Goal: Task Accomplishment & Management: Use online tool/utility

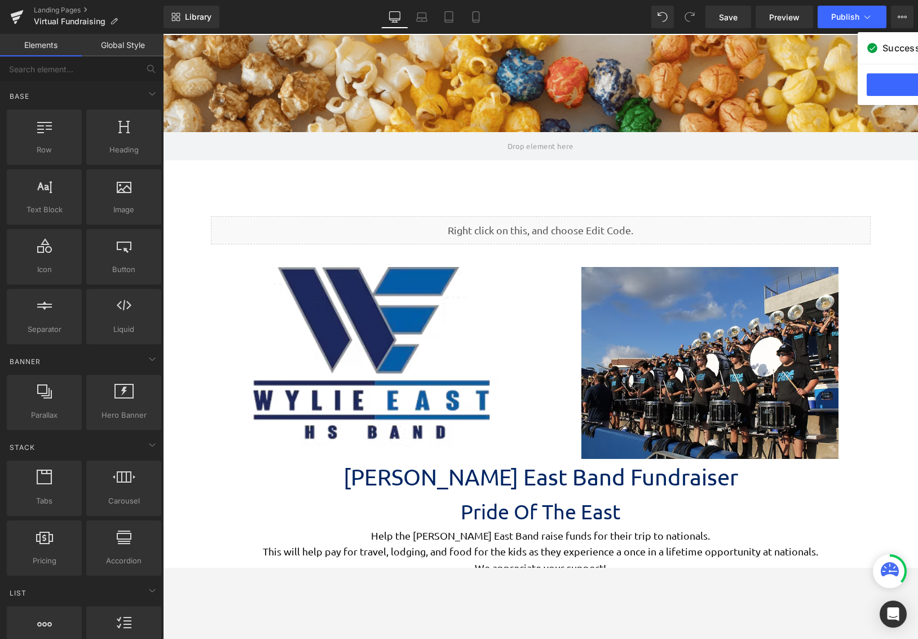
scroll to position [2692, 747]
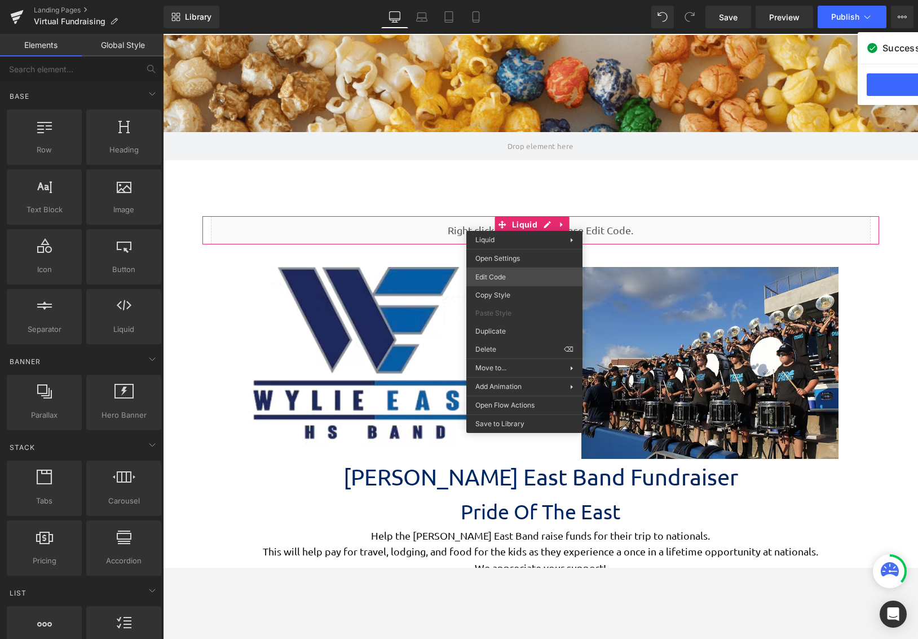
click at [516, 0] on div "Liquid You are previewing how the will restyle your page. You can not edit Elem…" at bounding box center [459, 0] width 918 height 0
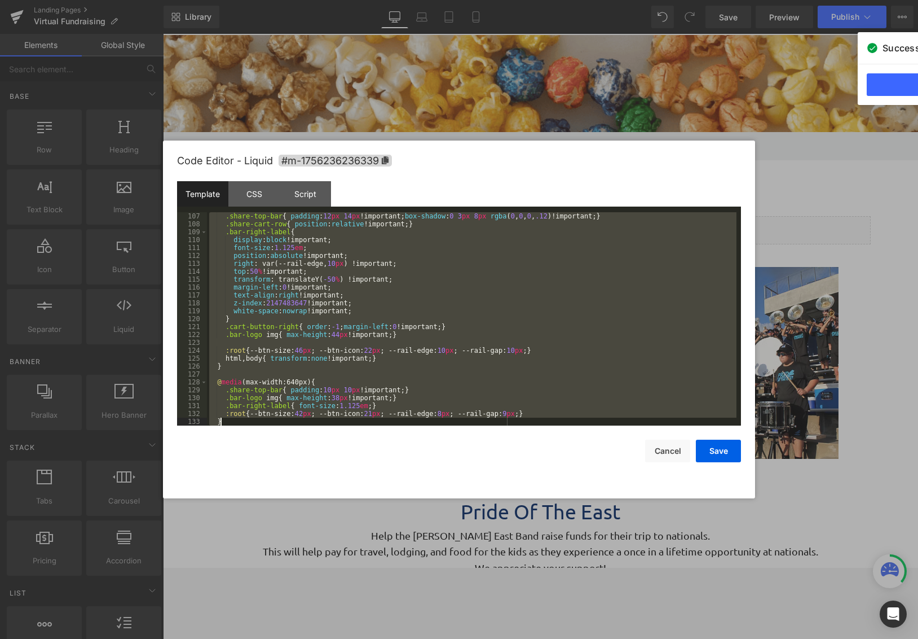
scroll to position [1508, 0]
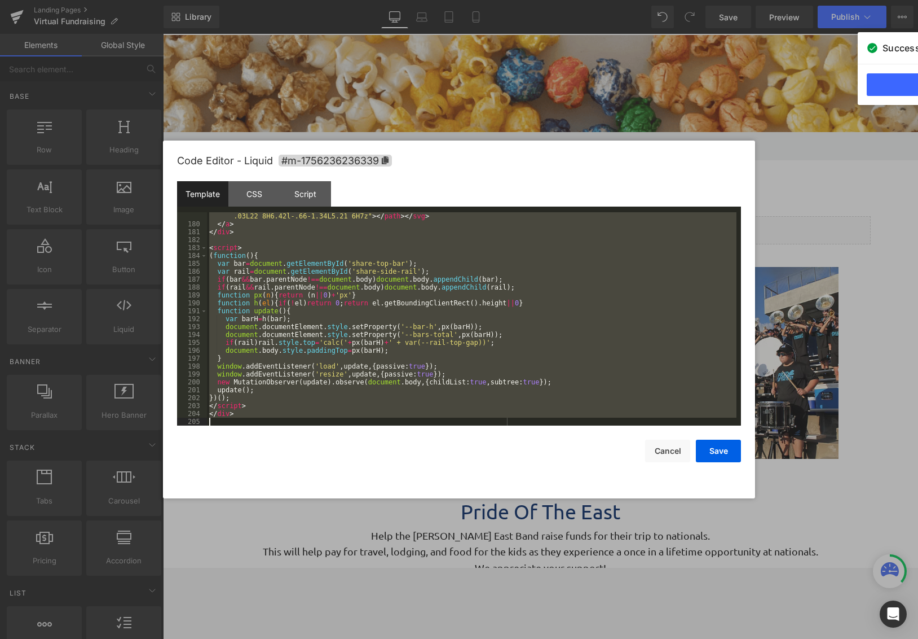
drag, startPoint x: 210, startPoint y: 212, endPoint x: 415, endPoint y: 613, distance: 450.3
click at [433, 628] on body "Liquid You are previewing how the will restyle your page. You can not edit Elem…" at bounding box center [459, 319] width 918 height 639
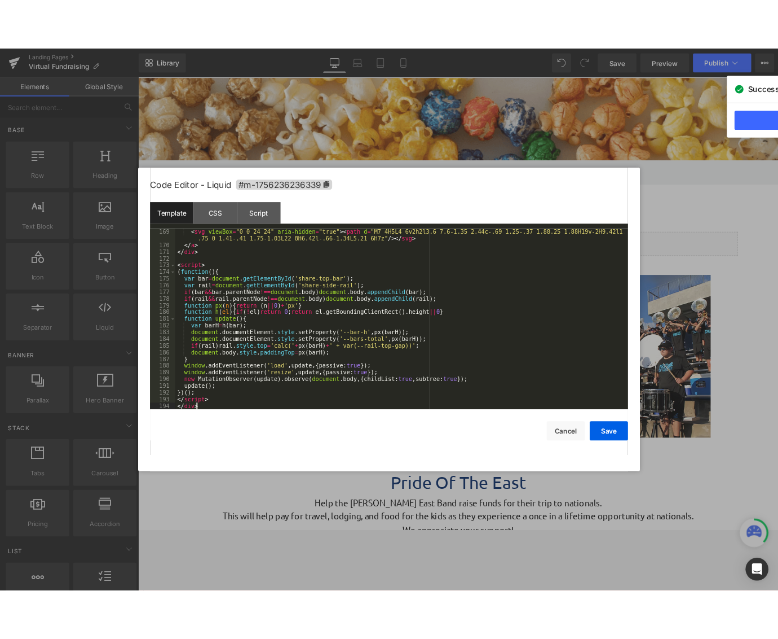
scroll to position [1414, 0]
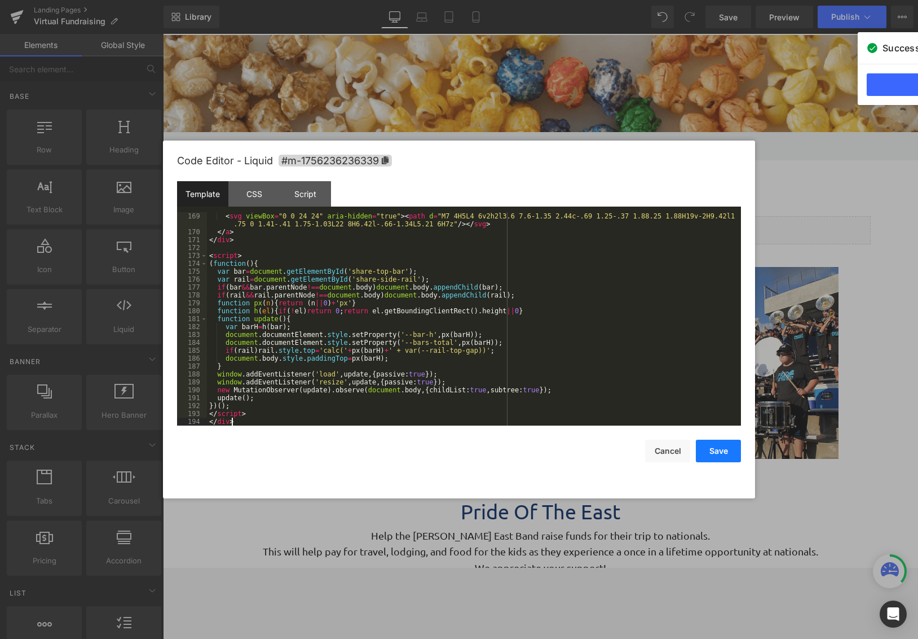
click at [727, 455] on button "Save" at bounding box center [718, 450] width 45 height 23
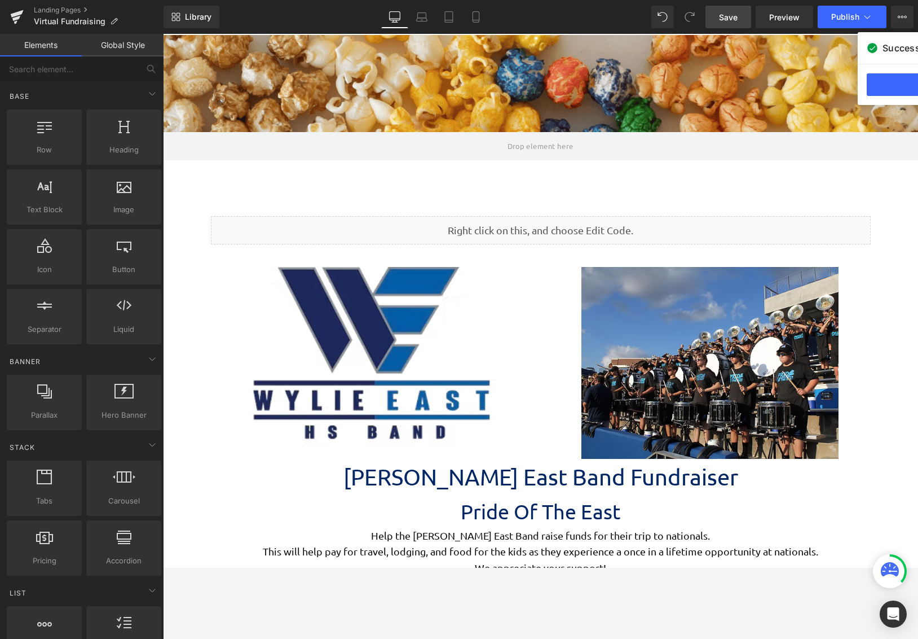
click at [733, 17] on span "Save" at bounding box center [728, 17] width 19 height 12
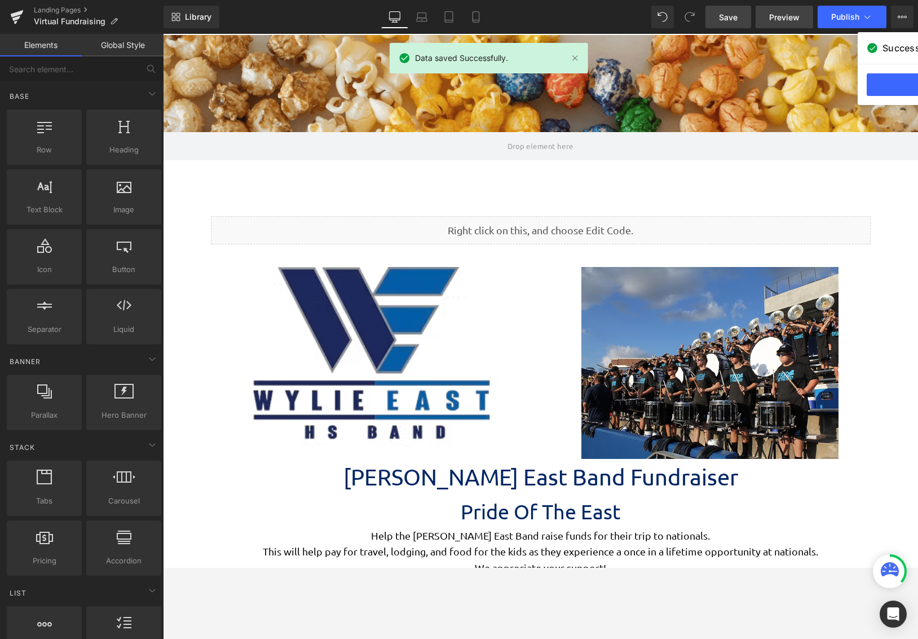
click at [793, 16] on span "Preview" at bounding box center [784, 17] width 30 height 12
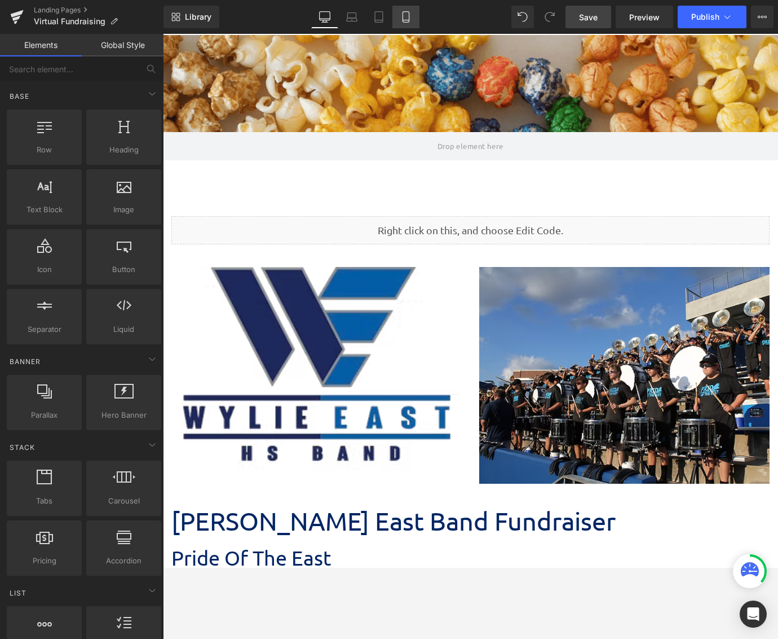
scroll to position [4515, 607]
click at [409, 21] on icon at bounding box center [406, 16] width 11 height 11
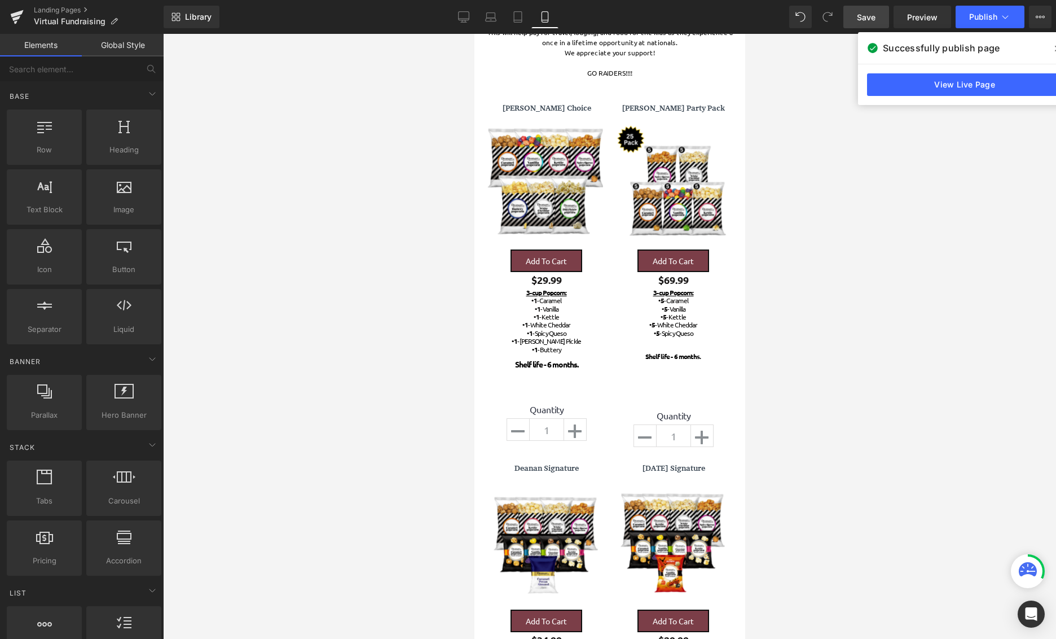
scroll to position [0, 0]
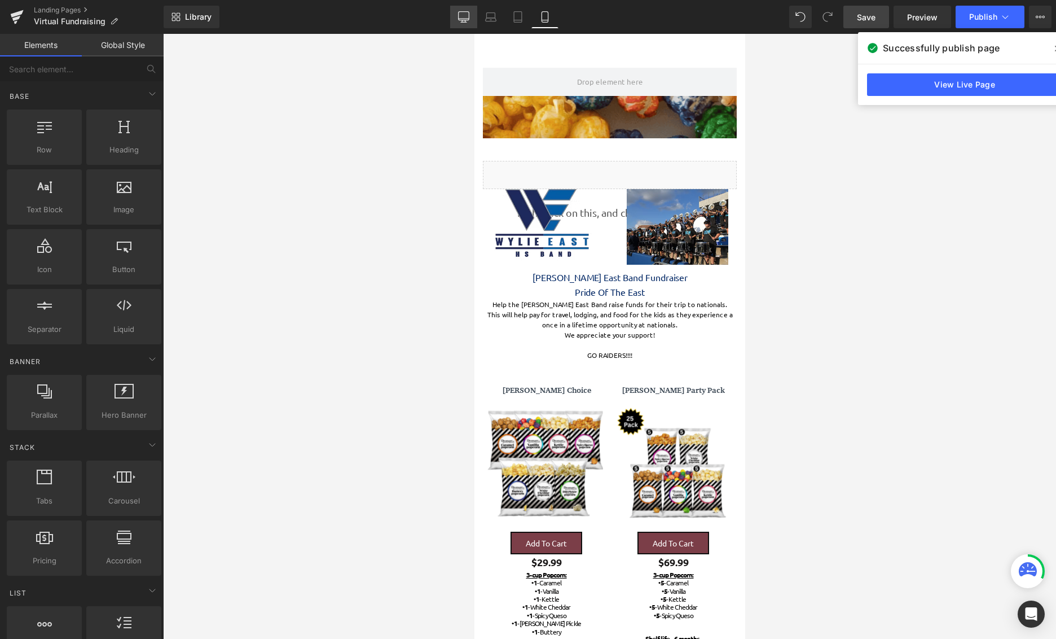
click at [470, 23] on link "Desktop" at bounding box center [463, 17] width 27 height 23
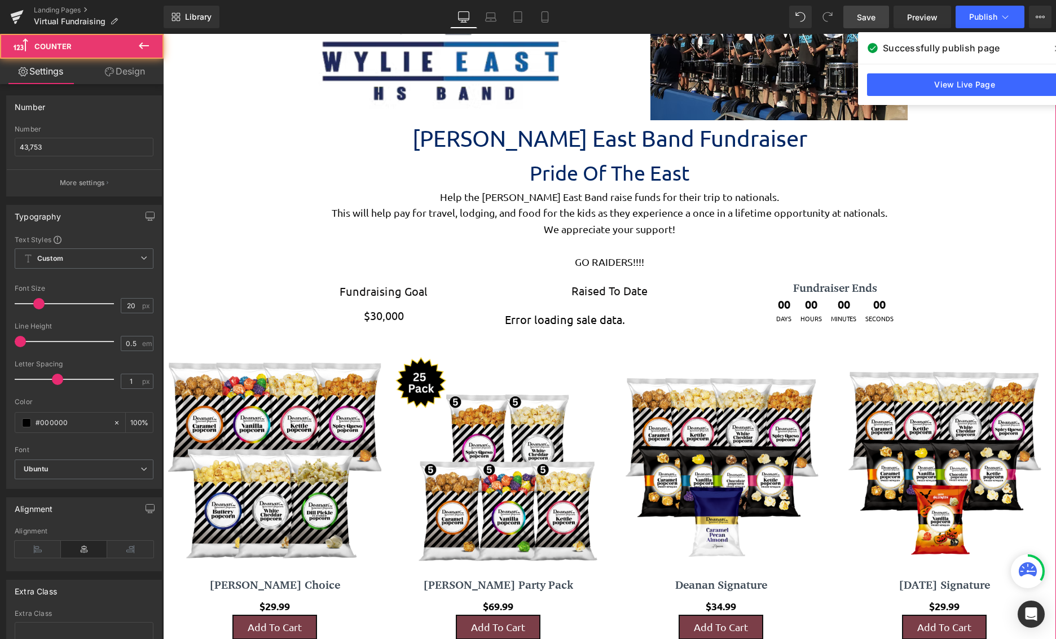
scroll to position [6, 6]
click at [580, 320] on div "Error loading sale data. Counter" at bounding box center [609, 319] width 209 height 6
click at [596, 316] on div "Error loading sale data. Counter" at bounding box center [609, 319] width 209 height 6
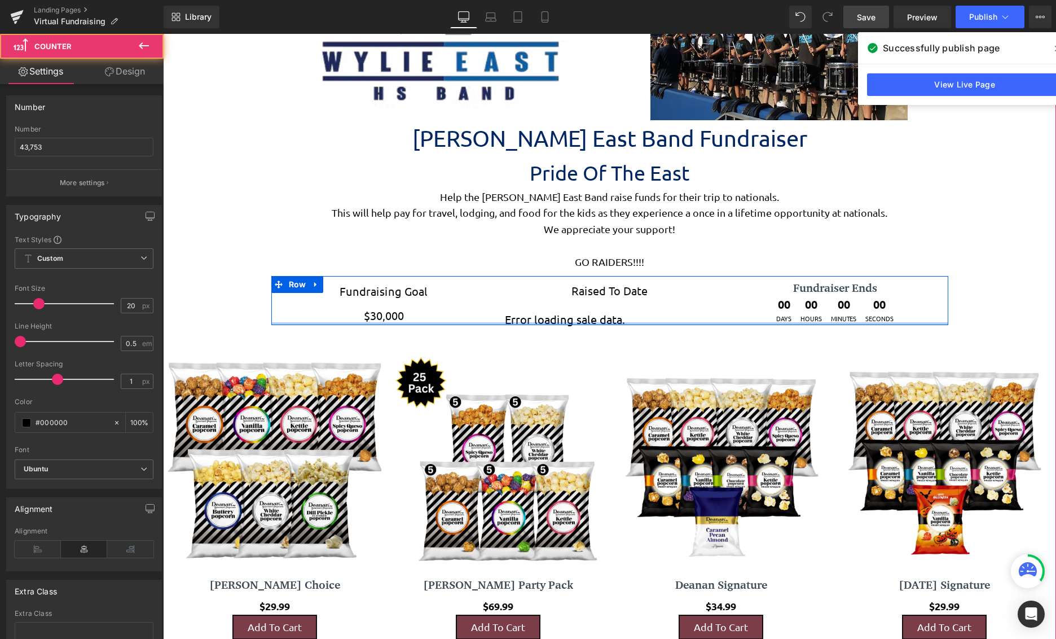
click at [630, 322] on div at bounding box center [609, 323] width 677 height 3
click at [601, 310] on div "Raised To Date Text Block Error loading sale data. Counter" at bounding box center [609, 301] width 226 height 41
click at [600, 317] on div "Error loading sale data. Counter" at bounding box center [609, 319] width 209 height 6
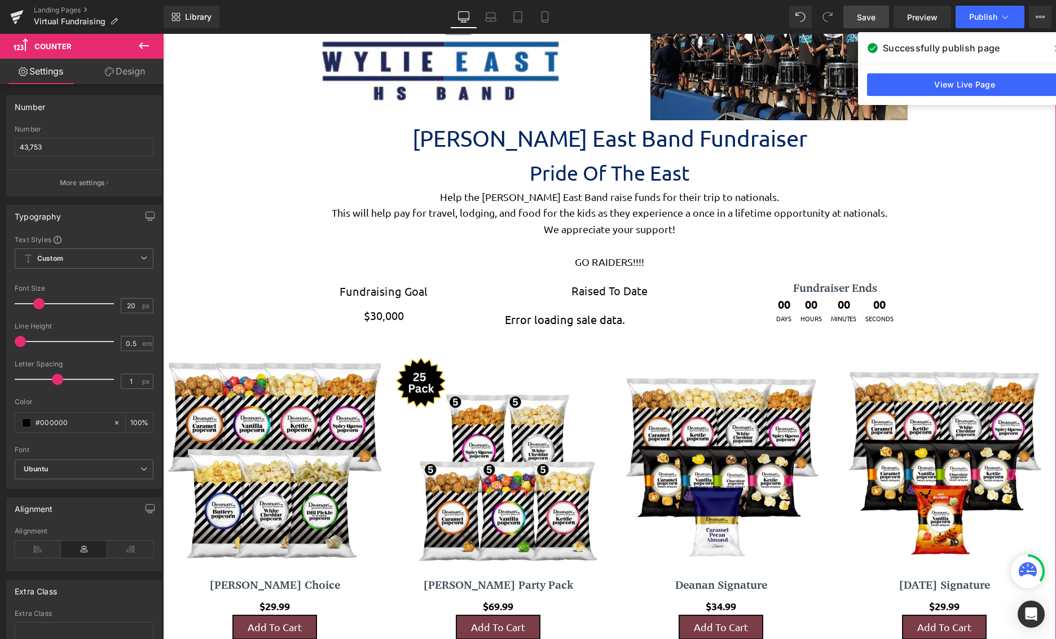
click at [583, 316] on div "Error loading sale data. Counter" at bounding box center [609, 319] width 209 height 6
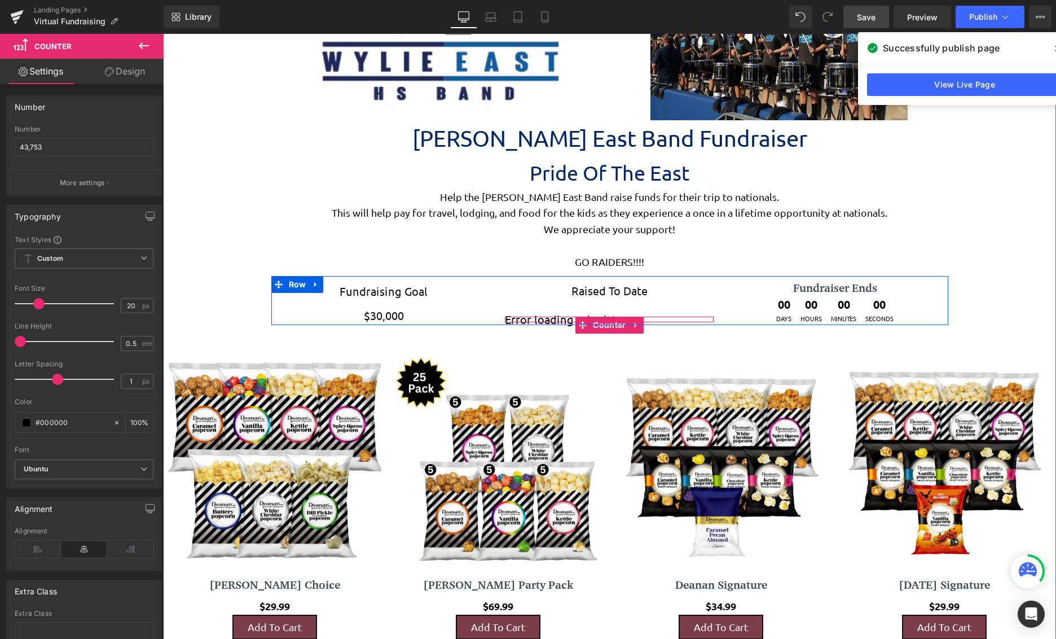
click at [586, 316] on div "Error loading sale data." at bounding box center [609, 319] width 209 height 6
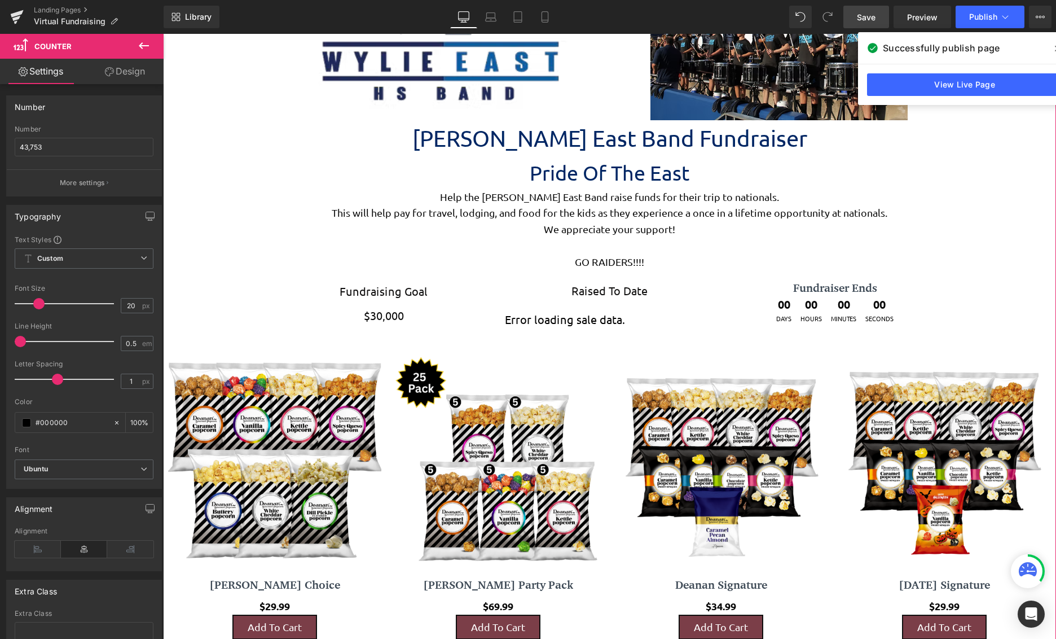
click at [569, 322] on div "Fundraising Goal Text Block $30,000 Text Block Raised To Date Text Block Error …" at bounding box center [609, 301] width 677 height 50
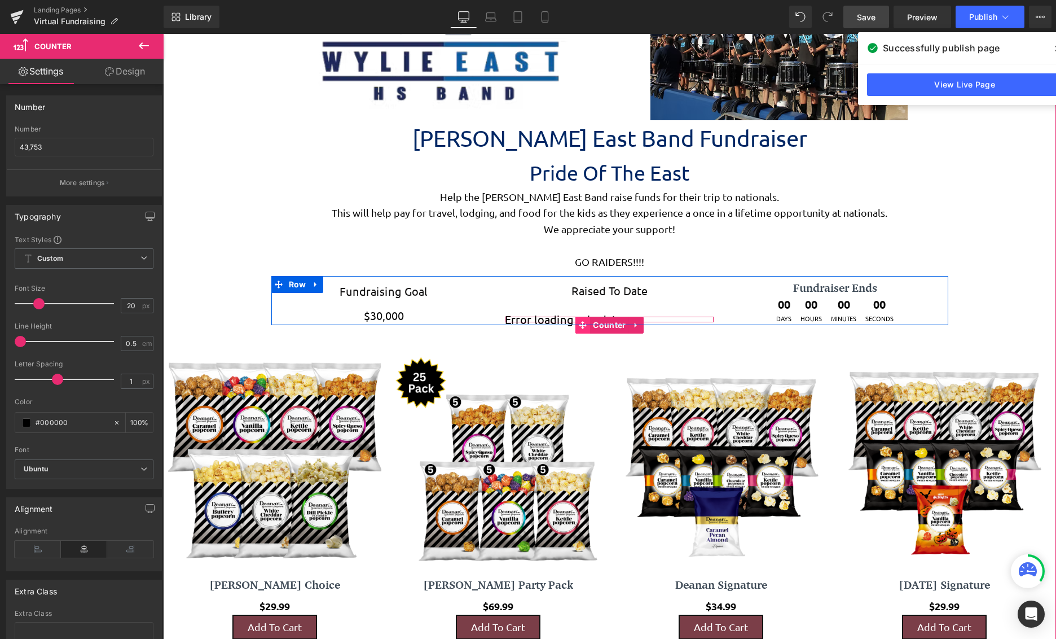
click at [573, 319] on div "Error loading sale data. Counter" at bounding box center [609, 319] width 209 height 6
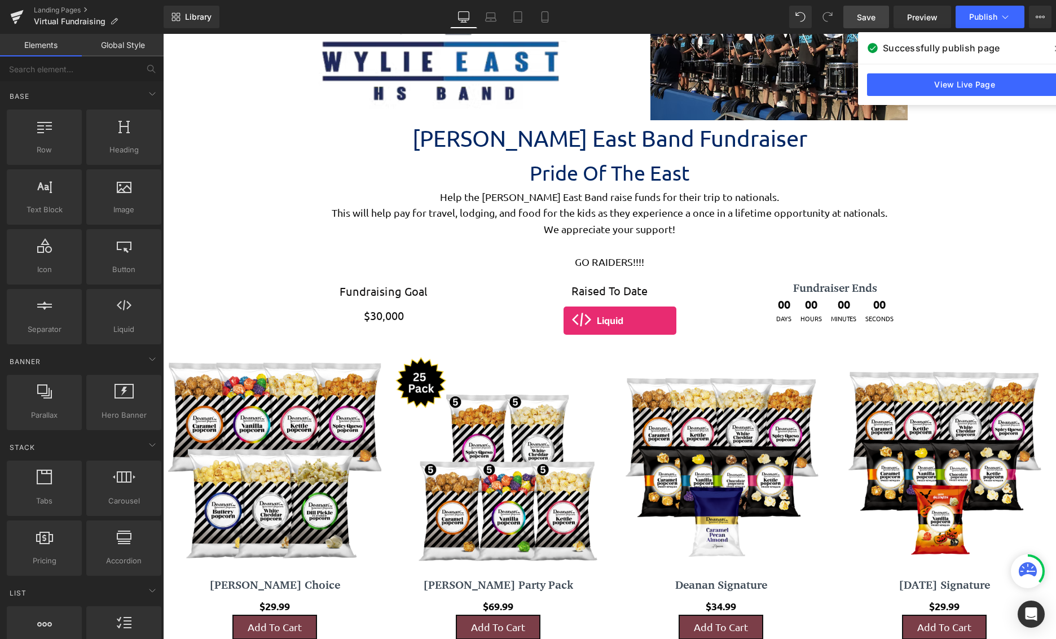
drag, startPoint x: 292, startPoint y: 362, endPoint x: 577, endPoint y: 320, distance: 287.9
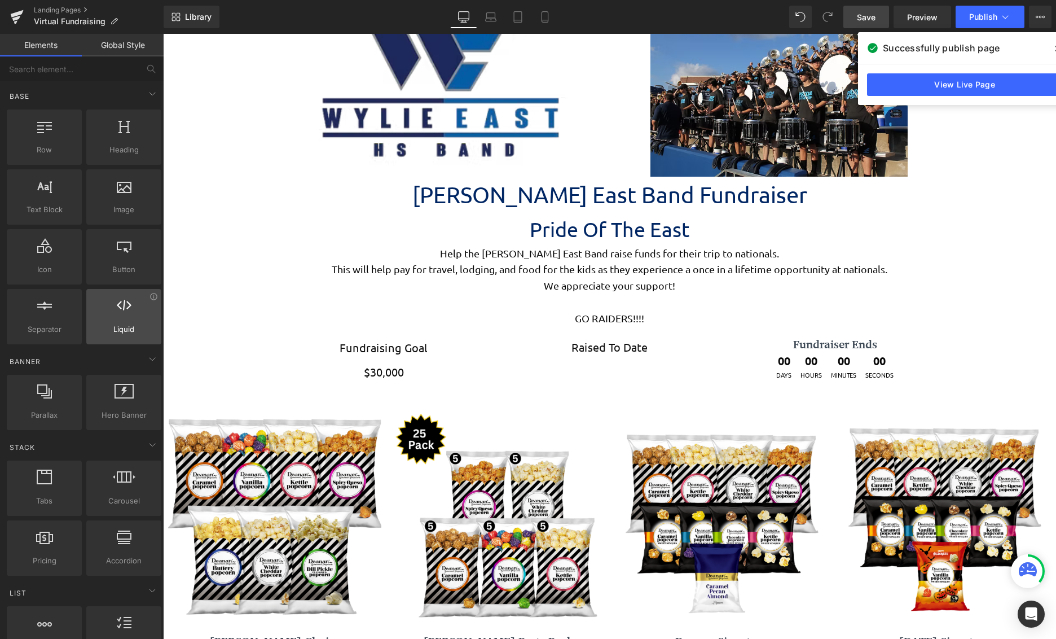
click at [143, 318] on div at bounding box center [124, 310] width 68 height 25
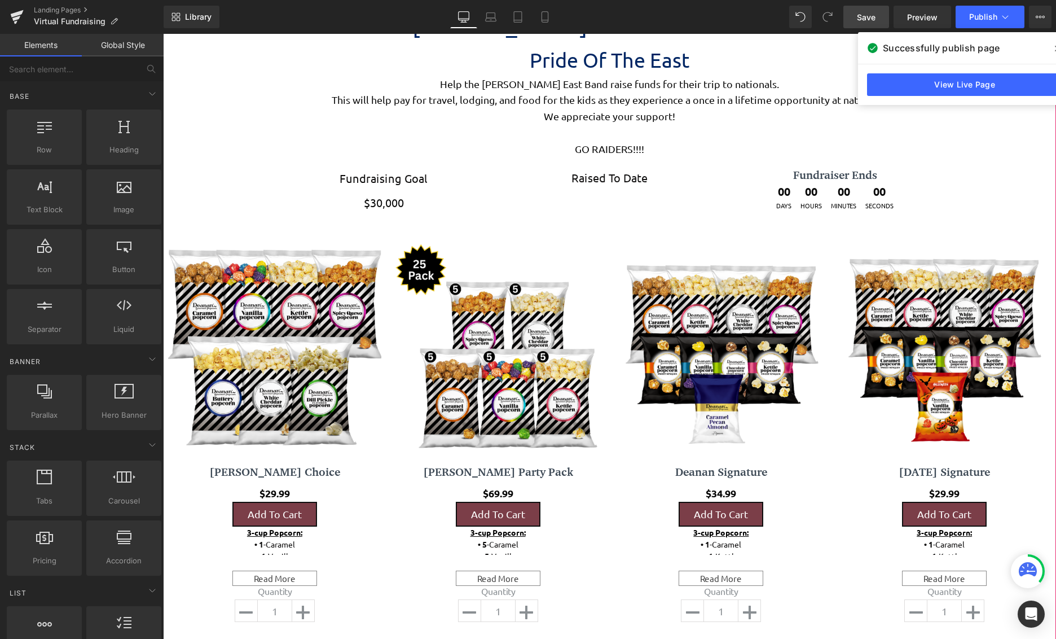
scroll to position [2852, 885]
drag, startPoint x: 580, startPoint y: 206, endPoint x: 618, endPoint y: 185, distance: 43.5
click at [580, 206] on div "Fundraising Goal Text Block $30,000 Text Block Raised To Date Text Block Fundra…" at bounding box center [609, 188] width 677 height 50
click at [620, 177] on div "Raised To Date Text Block" at bounding box center [609, 178] width 209 height 18
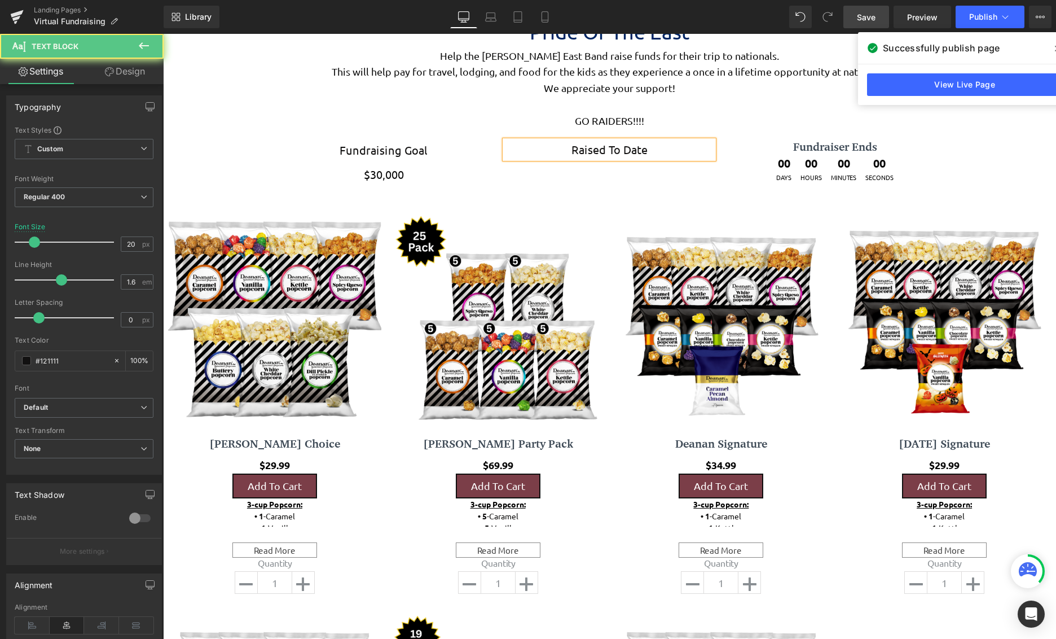
click at [579, 176] on div "Fundraising Goal Text Block $30,000 Text Block Raised To Date Text Block Fundra…" at bounding box center [609, 160] width 677 height 50
drag, startPoint x: 516, startPoint y: 152, endPoint x: 314, endPoint y: 104, distance: 207.7
click at [516, 152] on p "Raised To Date" at bounding box center [609, 149] width 209 height 18
click at [143, 51] on icon at bounding box center [144, 46] width 14 height 14
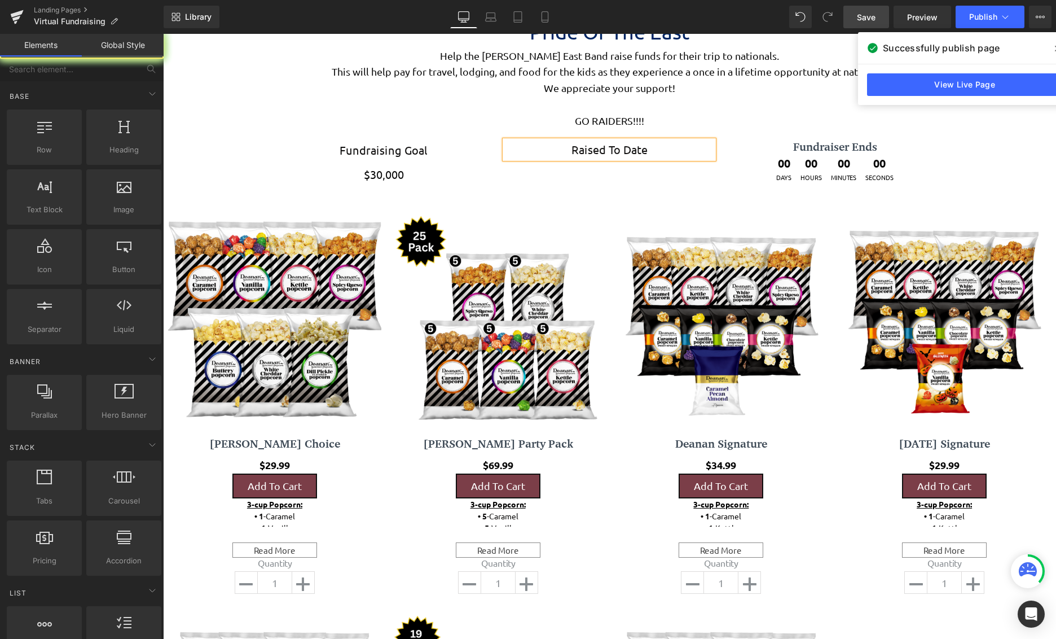
drag, startPoint x: 292, startPoint y: 360, endPoint x: 567, endPoint y: 369, distance: 275.4
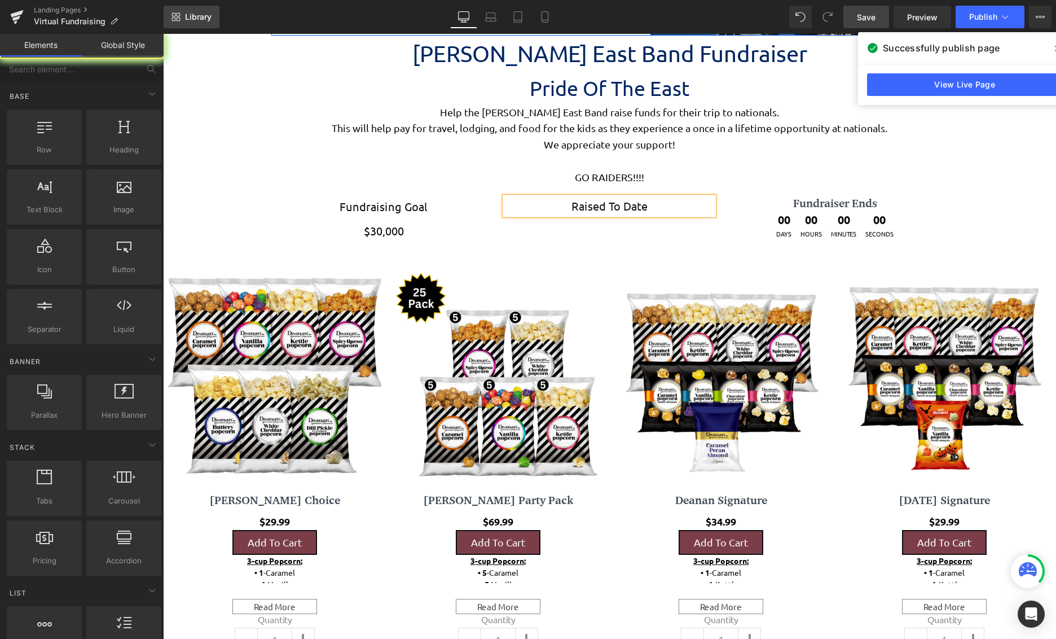
click at [1053, 50] on span at bounding box center [1058, 48] width 18 height 18
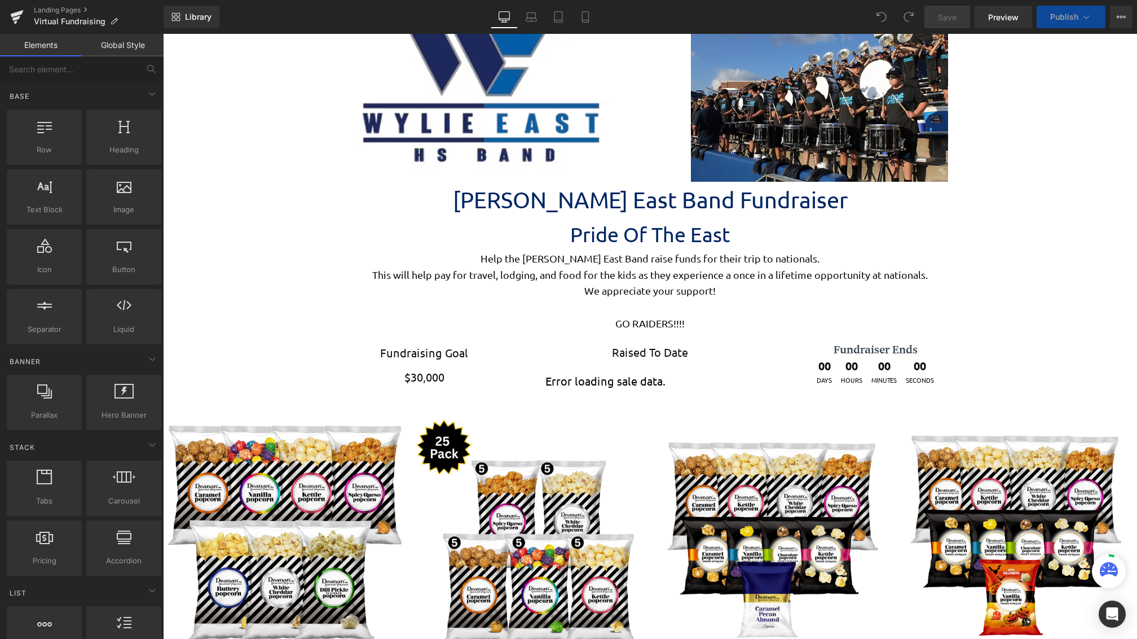
scroll to position [2286, 966]
click at [630, 378] on div "Error loading sale data." at bounding box center [649, 381] width 209 height 6
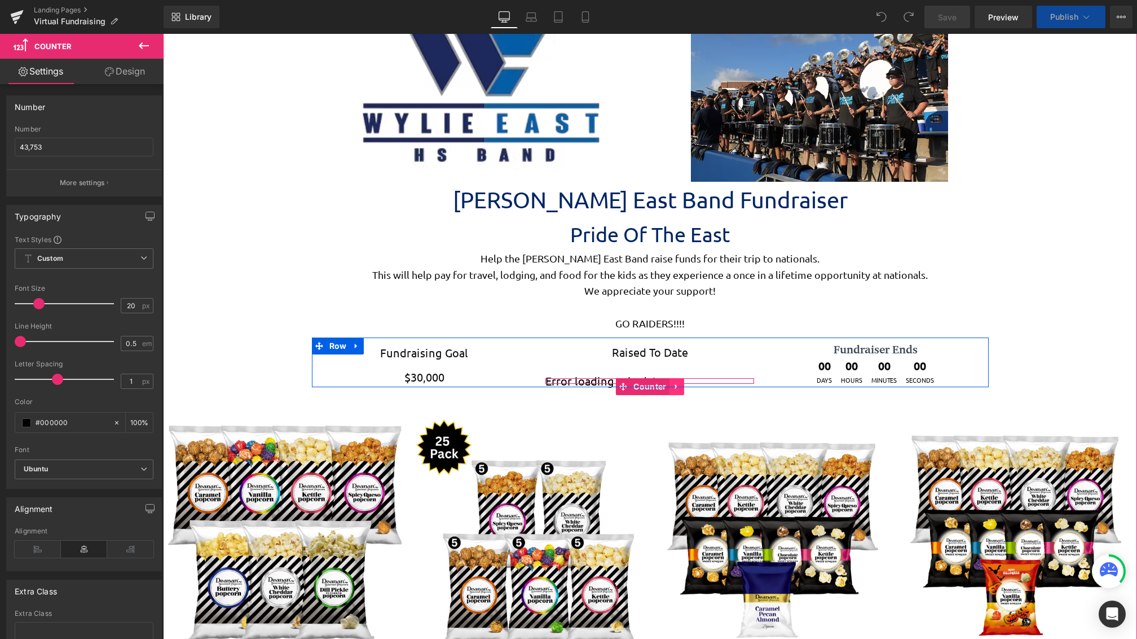
scroll to position [6, 6]
click at [670, 381] on link at bounding box center [677, 386] width 15 height 17
click at [677, 380] on link at bounding box center [684, 386] width 15 height 17
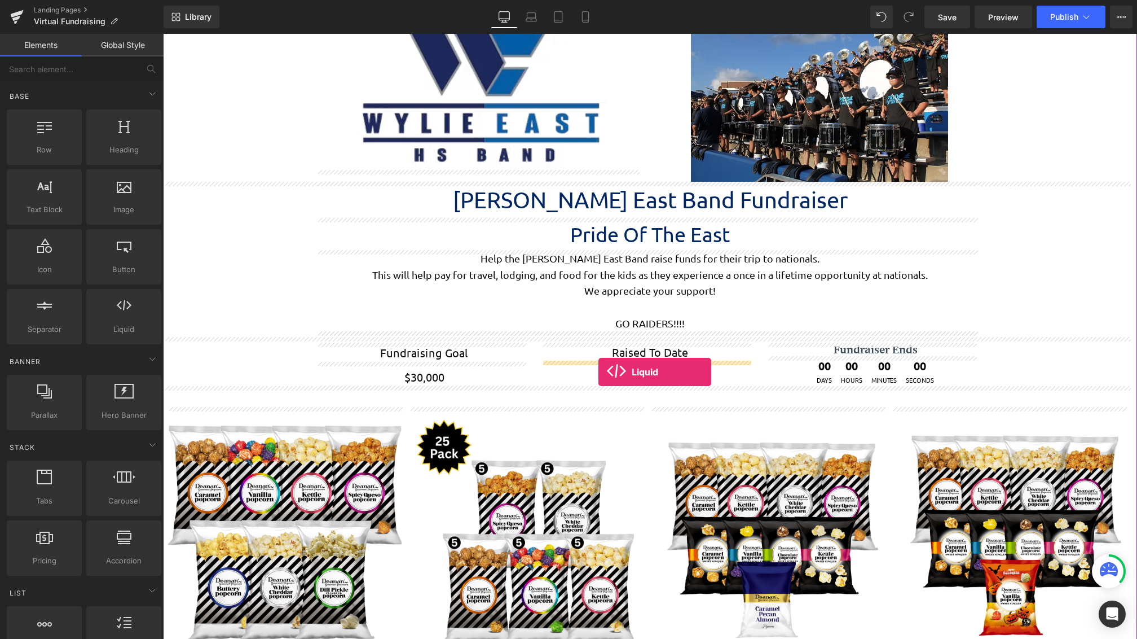
drag, startPoint x: 297, startPoint y: 357, endPoint x: 599, endPoint y: 372, distance: 302.2
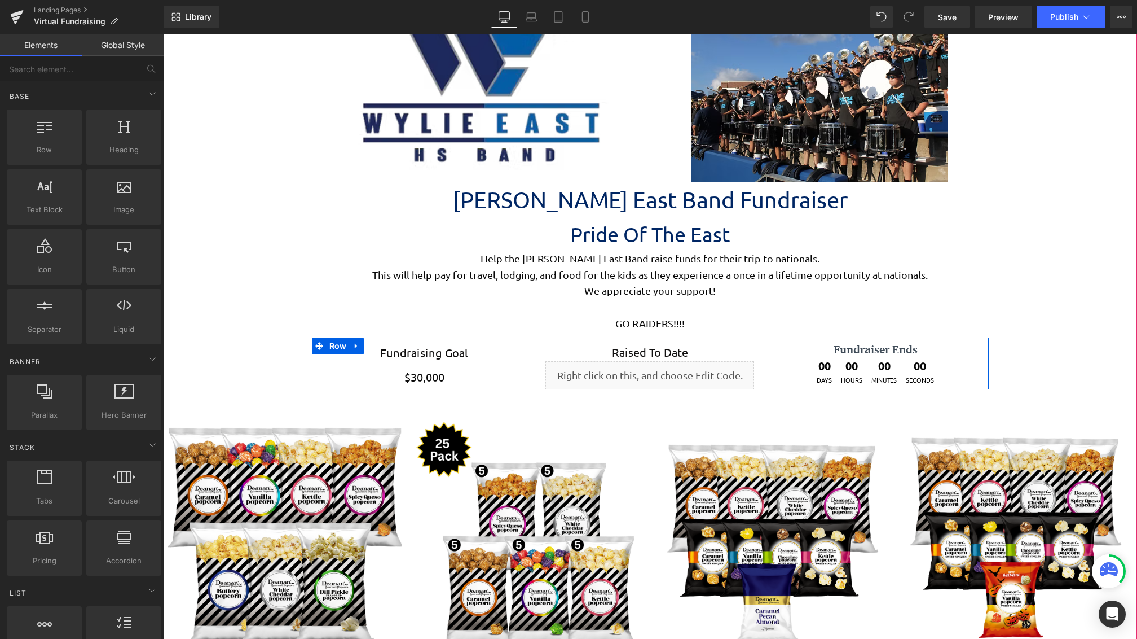
scroll to position [3116, 966]
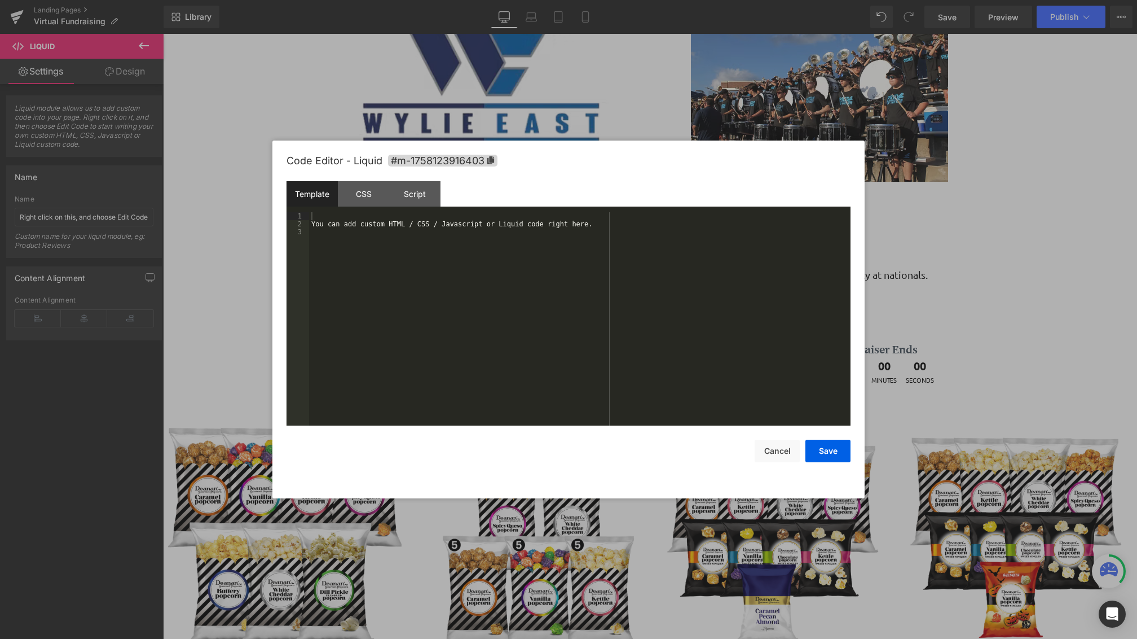
click at [637, 0] on div "Liquid You are previewing how the will restyle your page. You can not edit Elem…" at bounding box center [568, 0] width 1137 height 0
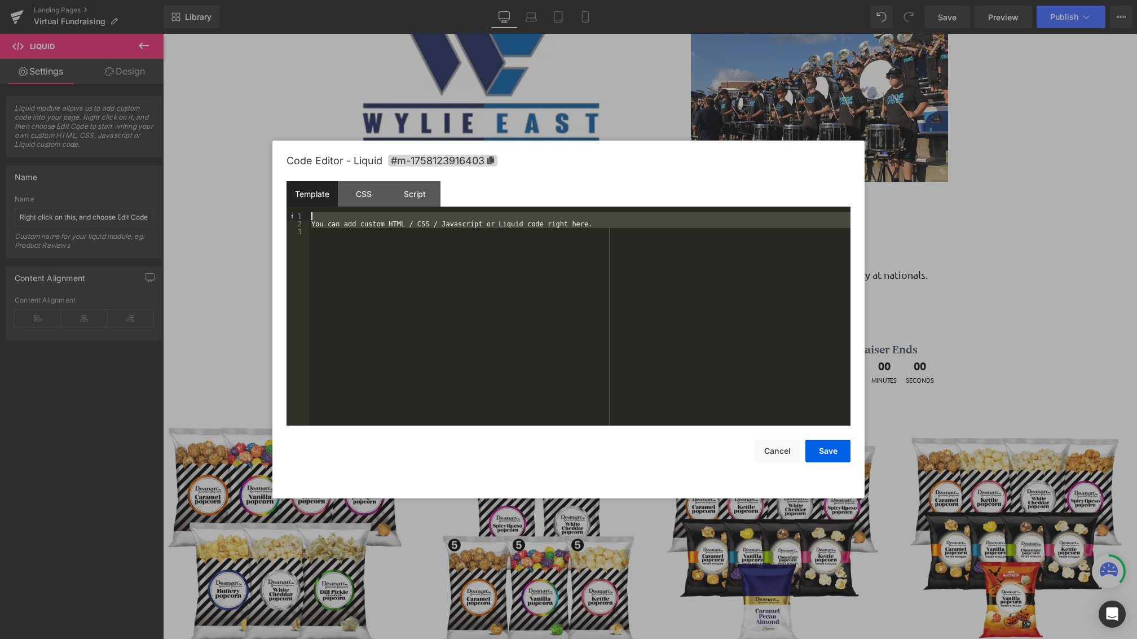
drag, startPoint x: 632, startPoint y: 231, endPoint x: 288, endPoint y: 211, distance: 345.2
click at [288, 211] on div "Template CSS Script Data 1 2 3 You can add custom HTML / CSS / Javascript or Li…" at bounding box center [569, 303] width 564 height 244
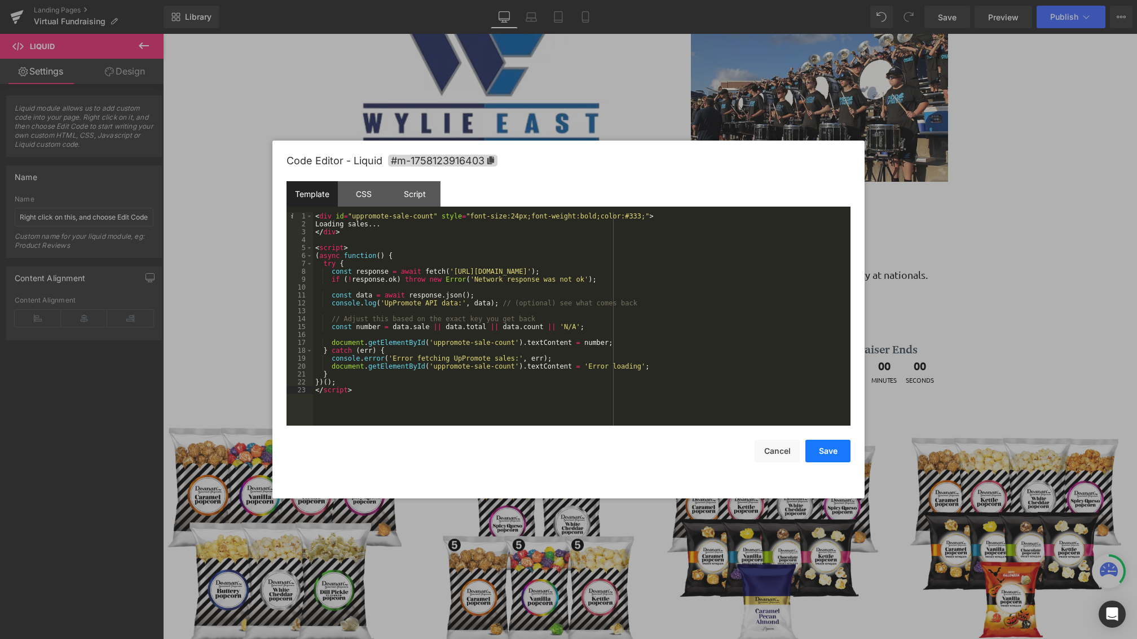
click at [828, 446] on button "Save" at bounding box center [828, 450] width 45 height 23
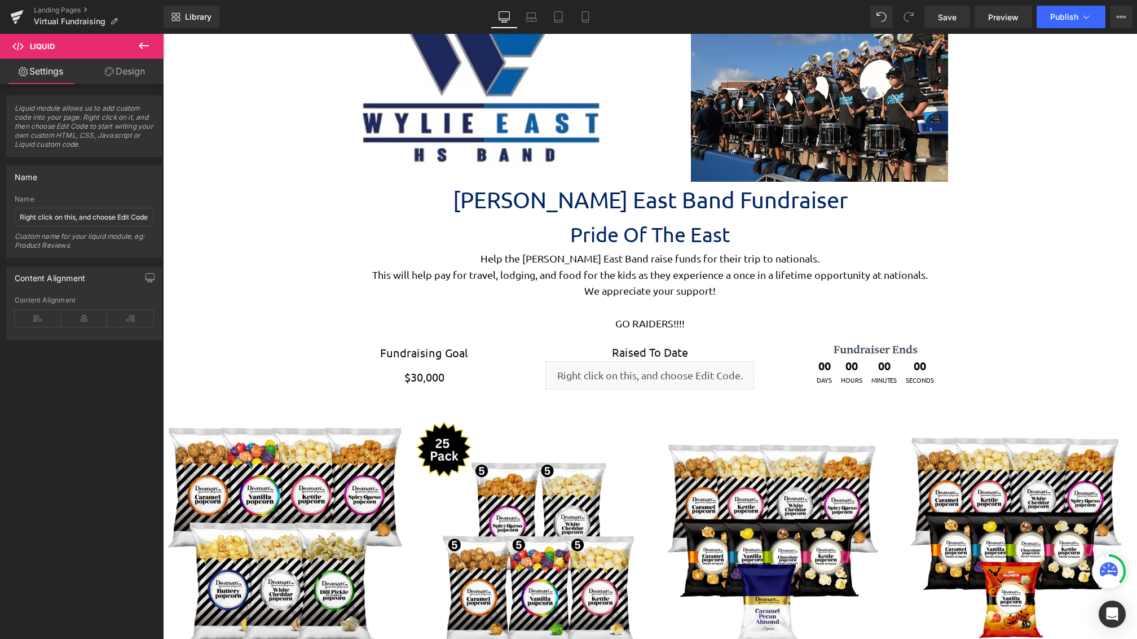
click at [948, 28] on div "Library Desktop Desktop Laptop Tablet Mobile Save Preview Publish Scheduled Vie…" at bounding box center [651, 17] width 974 height 34
click at [948, 22] on span "Save" at bounding box center [947, 17] width 19 height 12
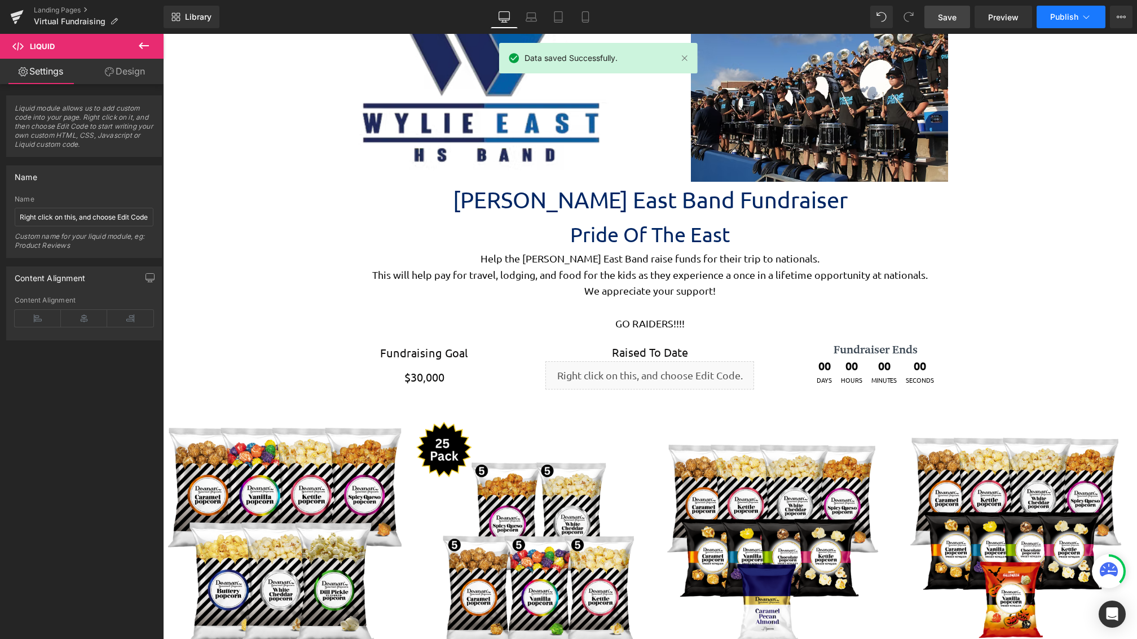
click at [1073, 22] on button "Publish" at bounding box center [1071, 17] width 69 height 23
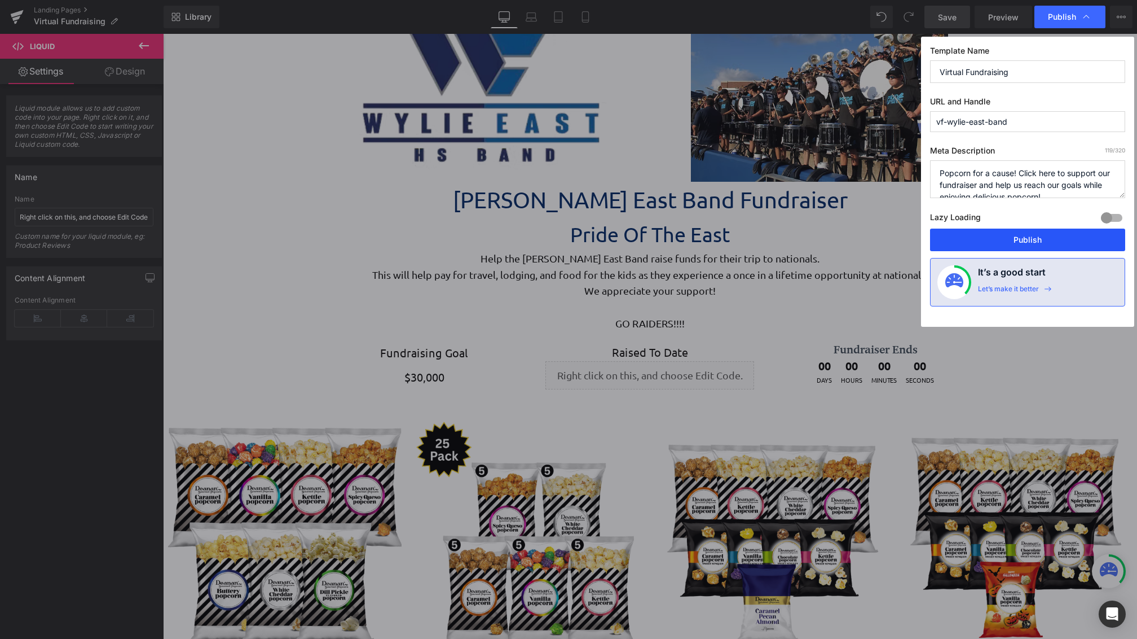
click at [1009, 241] on button "Publish" at bounding box center [1027, 239] width 195 height 23
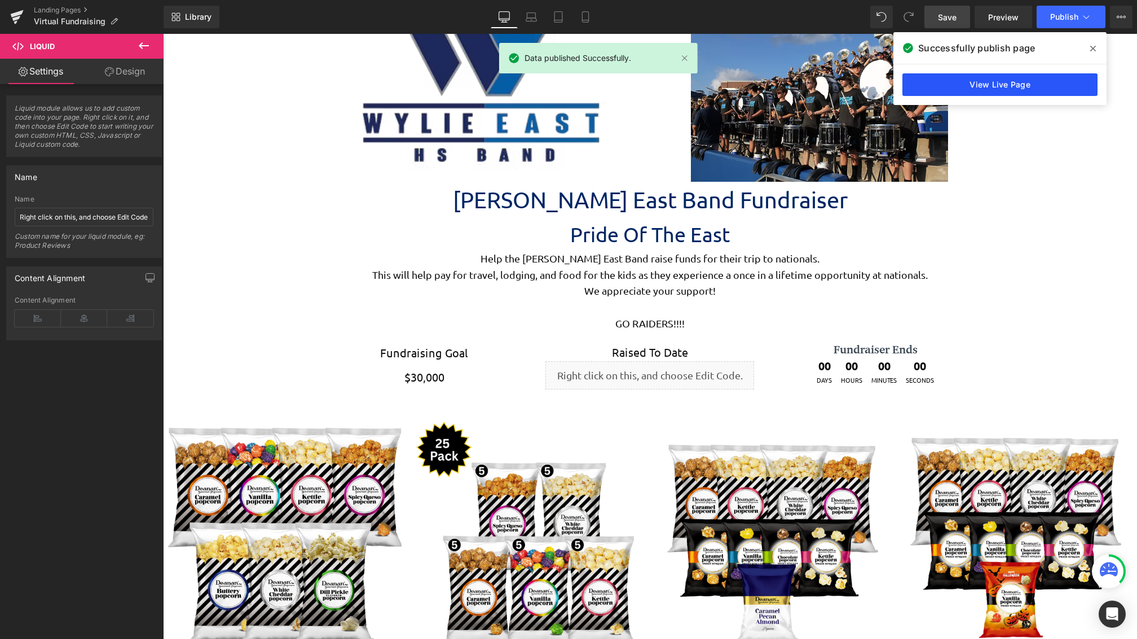
click at [994, 85] on link "View Live Page" at bounding box center [1000, 84] width 195 height 23
